Goal: Contribute content: Add original content to the website for others to see

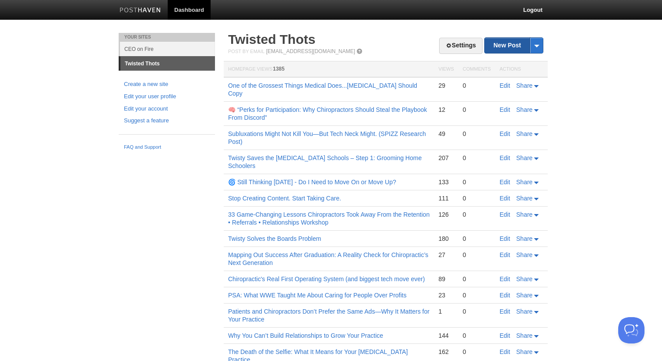
click at [498, 48] on link "New Post" at bounding box center [514, 45] width 58 height 15
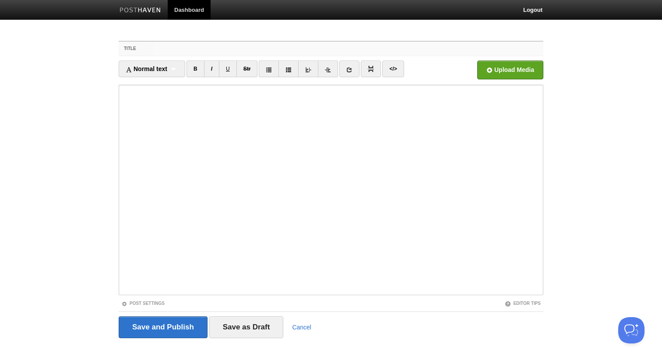
click at [220, 48] on input "Title" at bounding box center [349, 49] width 390 height 14
paste input "The Economics of “Later”"
type input "The Economics of “Later” for Chiropractors"
click at [505, 76] on input "file" at bounding box center [246, 72] width 663 height 45
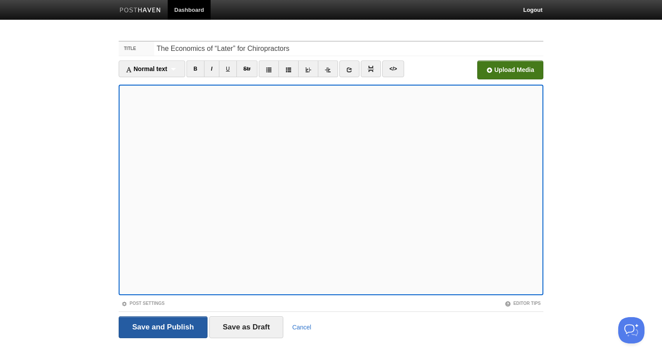
click at [177, 331] on input "Save and Publish" at bounding box center [163, 327] width 89 height 22
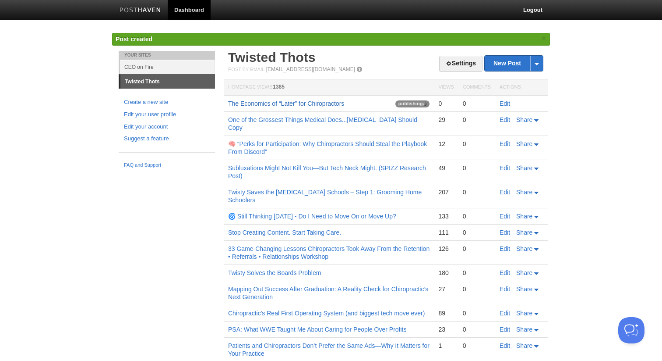
click at [294, 104] on link "The Economics of “Later” for Chiropractors" at bounding box center [286, 103] width 116 height 7
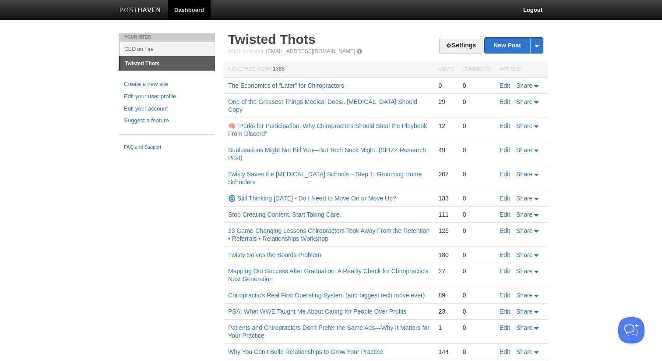
click at [322, 87] on link "The Economics of “Later” for Chiropractors" at bounding box center [286, 85] width 116 height 7
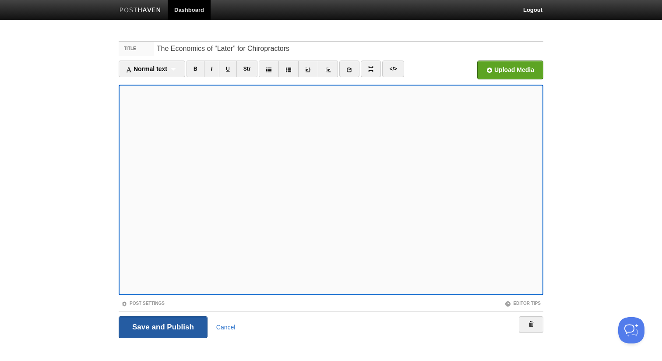
click at [191, 325] on input "Save and Publish" at bounding box center [163, 327] width 89 height 22
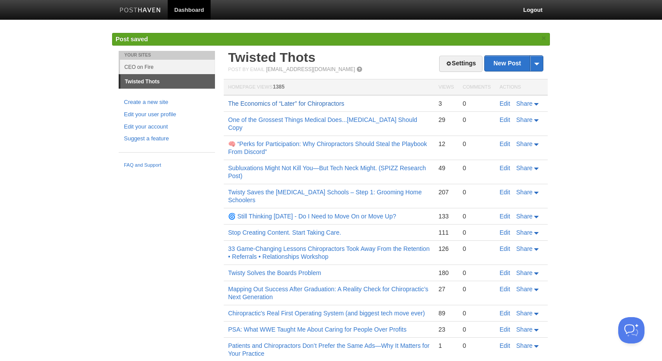
click at [262, 103] on link "The Economics of “Later” for Chiropractors" at bounding box center [286, 103] width 116 height 7
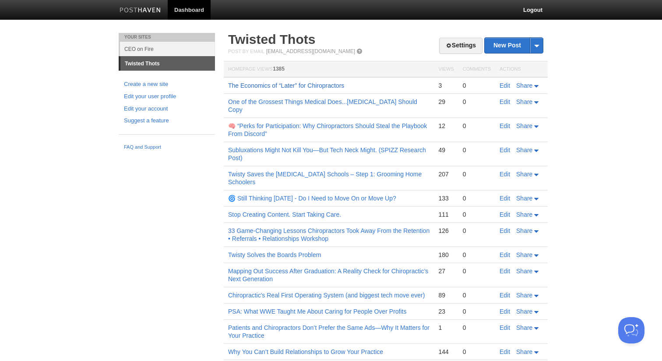
click at [264, 84] on link "The Economics of “Later” for Chiropractors" at bounding box center [286, 85] width 116 height 7
click at [276, 85] on link "The Economics of “Later” for Chiropractors" at bounding box center [286, 85] width 116 height 7
click at [271, 87] on link "The Economics of “Later” for Chiropractors" at bounding box center [286, 85] width 116 height 7
click at [300, 88] on link "The Economics of “Later” for Chiropractors" at bounding box center [286, 85] width 116 height 7
click at [503, 87] on link "Edit" at bounding box center [505, 85] width 11 height 7
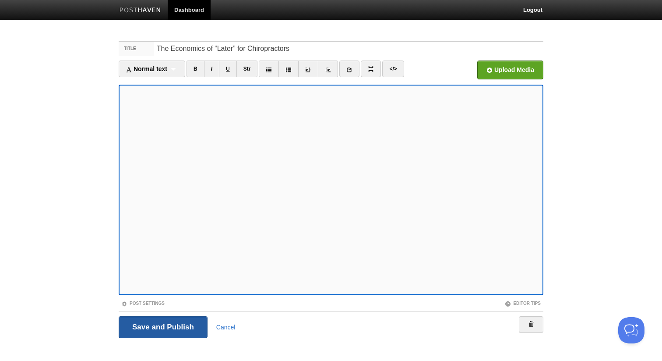
click at [198, 322] on input "Save and Publish" at bounding box center [163, 327] width 89 height 22
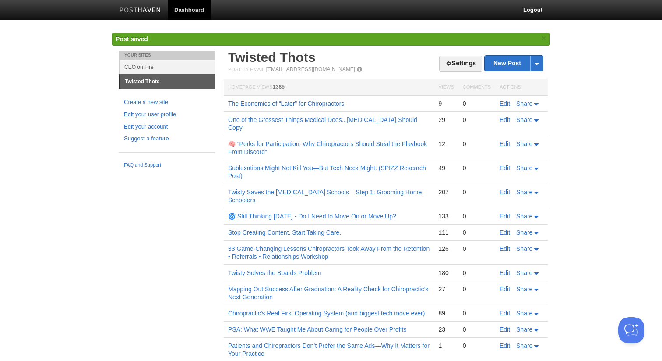
click at [267, 106] on link "The Economics of “Later” for Chiropractors" at bounding box center [286, 103] width 116 height 7
